Goal: Transaction & Acquisition: Purchase product/service

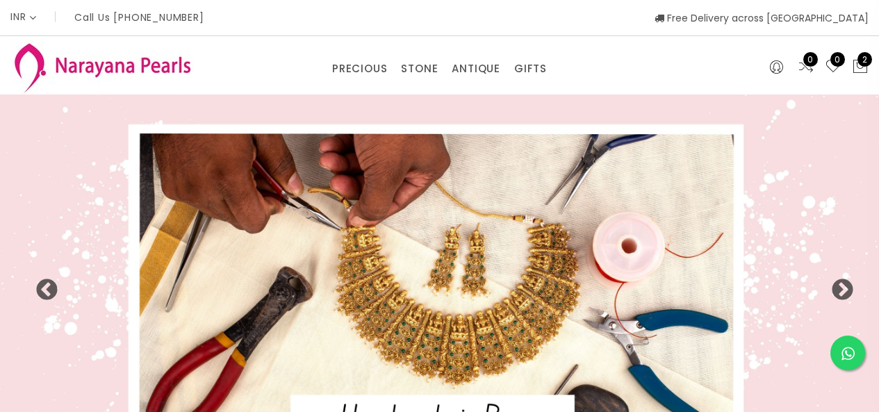
select select "INR"
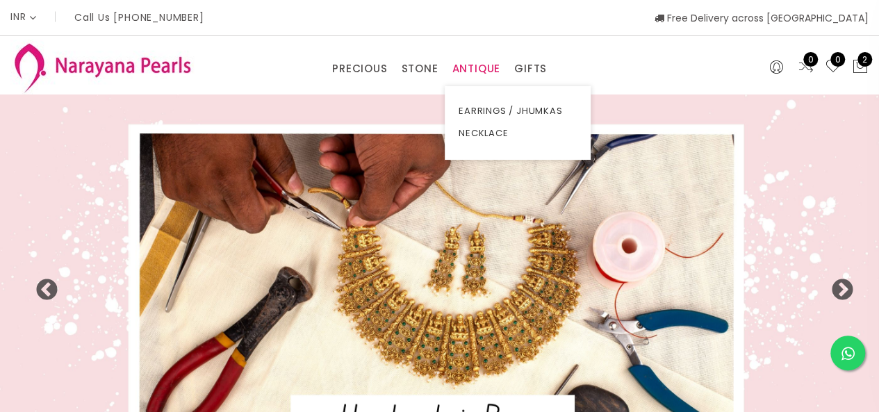
click at [484, 67] on link "ANTIQUE" at bounding box center [476, 68] width 49 height 21
click at [489, 124] on link "NECKLACE" at bounding box center [518, 133] width 118 height 22
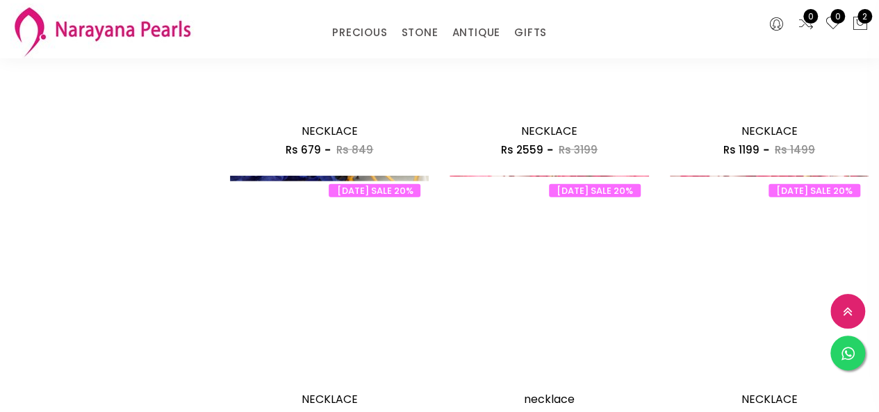
scroll to position [1807, 0]
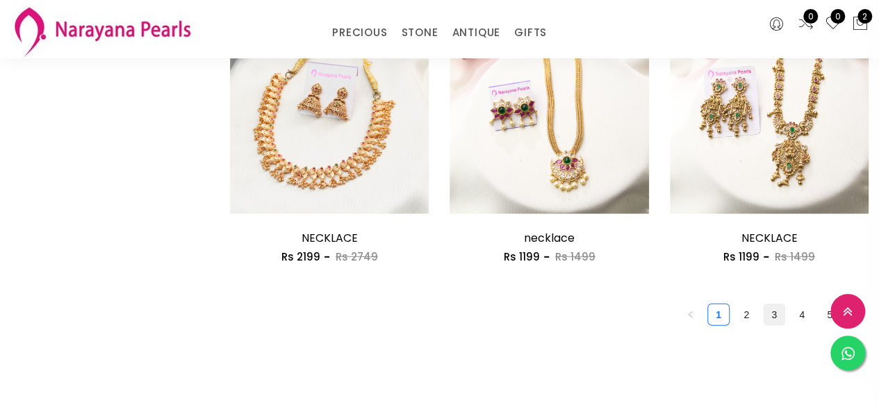
click at [778, 320] on link "3" at bounding box center [774, 314] width 21 height 21
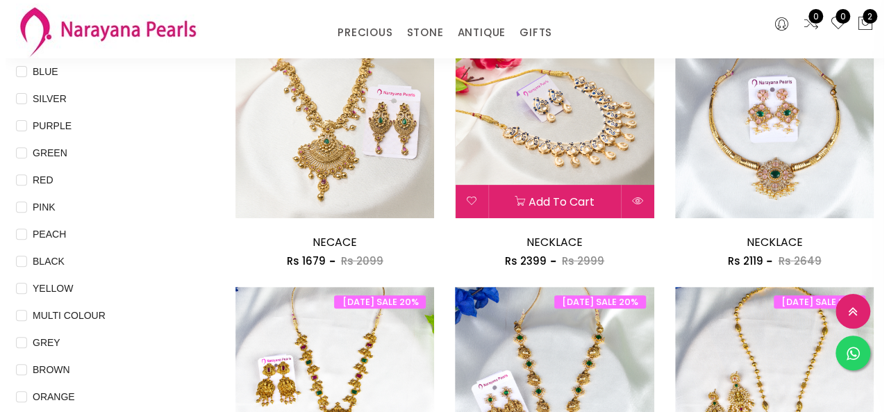
scroll to position [278, 0]
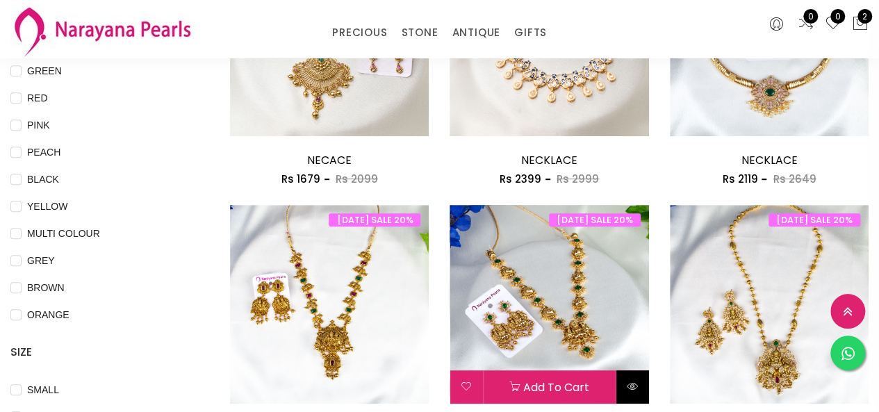
click at [627, 384] on icon at bounding box center [632, 386] width 11 height 11
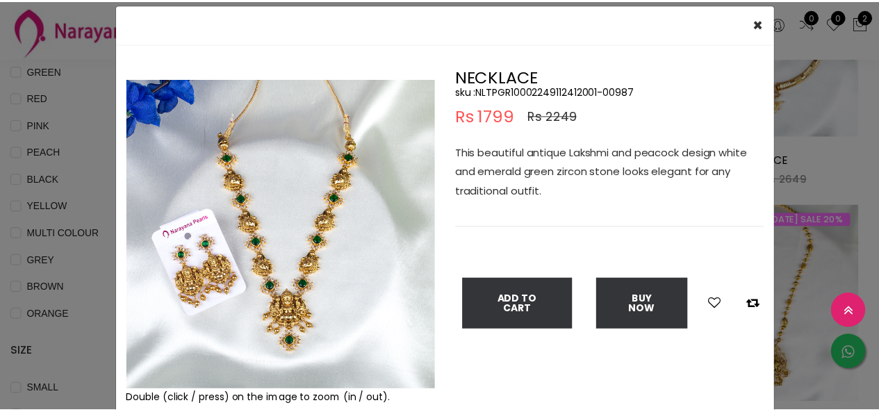
scroll to position [69, 0]
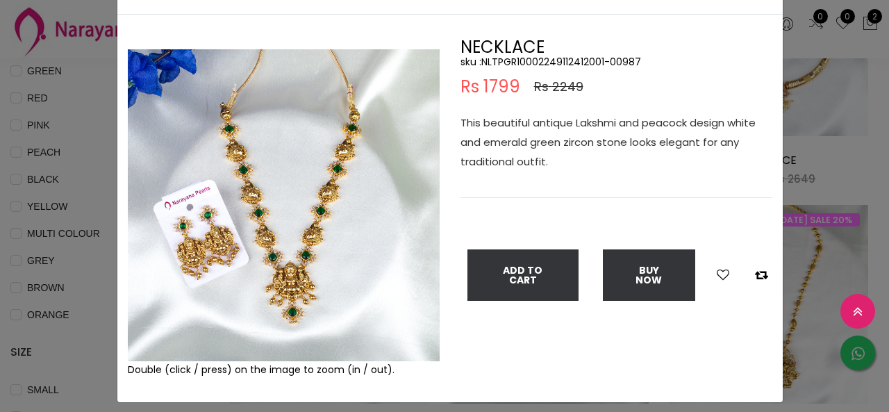
click at [85, 187] on div "× Close Double (click / press) on the image to zoom (in / out). NECKLACE sku : …" at bounding box center [444, 206] width 889 height 412
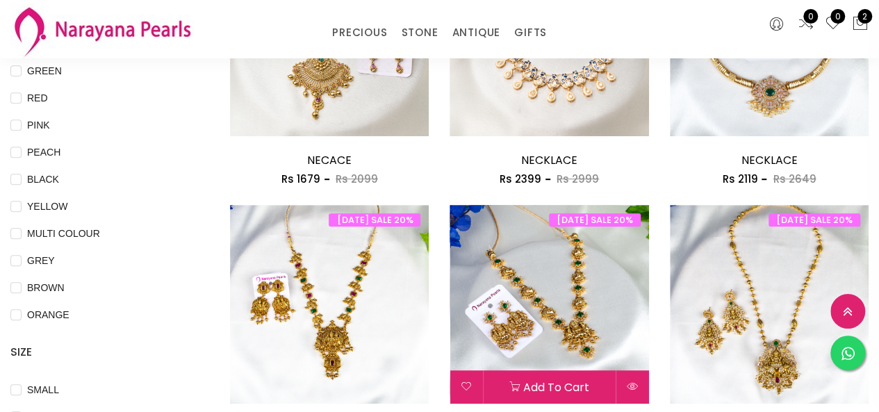
scroll to position [417, 0]
